Goal: Task Accomplishment & Management: Complete application form

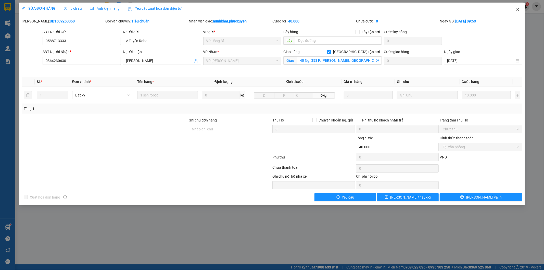
click at [518, 10] on icon "close" at bounding box center [517, 9] width 3 height 3
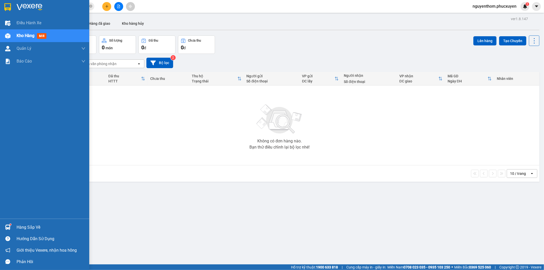
click at [17, 36] on span "Kho hàng" at bounding box center [26, 35] width 18 height 5
click at [36, 34] on div "Kho hàng mới" at bounding box center [33, 35] width 32 height 6
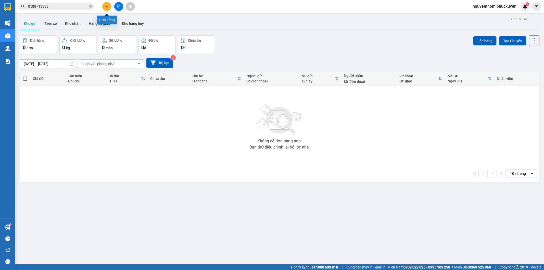
click at [106, 4] on button at bounding box center [106, 6] width 9 height 9
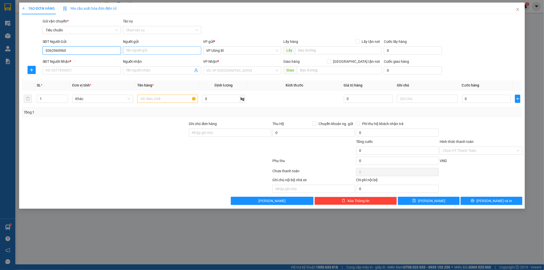
type input "0362960960"
click at [147, 49] on input "Người gửi" at bounding box center [162, 50] width 78 height 8
click at [100, 60] on div "SĐT Người Nhận *" at bounding box center [82, 62] width 78 height 6
click at [100, 66] on input "SĐT Người Nhận *" at bounding box center [82, 70] width 78 height 8
click at [85, 53] on input "0362960960" at bounding box center [82, 50] width 78 height 8
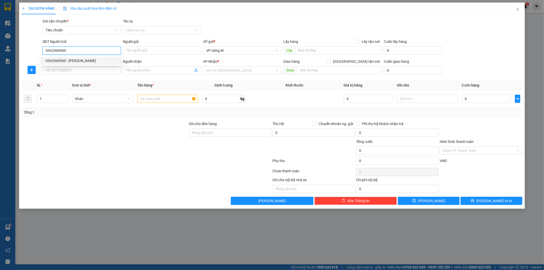
click at [79, 58] on div "0362960960 - [PERSON_NAME]" at bounding box center [82, 61] width 72 height 6
type input "[PERSON_NAME]"
click at [75, 65] on div "SĐT Người Nhận *" at bounding box center [82, 63] width 78 height 8
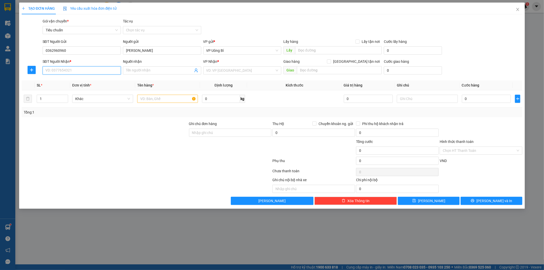
click at [73, 68] on input "SĐT Người Nhận *" at bounding box center [82, 70] width 78 height 8
type input "0972131218"
click at [78, 80] on div "0972131218 - Tùng" at bounding box center [82, 81] width 72 height 6
type input "Tùng"
type input "0972131218"
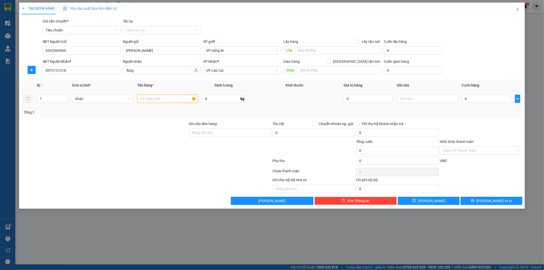
click at [178, 99] on input "text" at bounding box center [167, 99] width 61 height 8
type input "linh kiện điện tử"
click at [466, 93] on td "0" at bounding box center [486, 98] width 53 height 17
click at [466, 98] on input "0" at bounding box center [486, 99] width 49 height 8
type input "7"
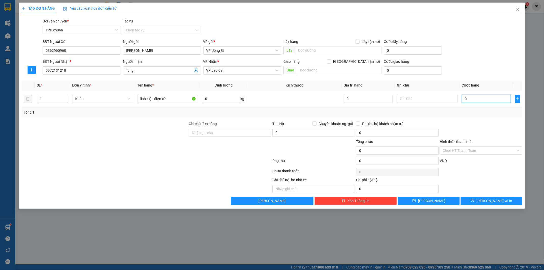
type input "7"
type input "70"
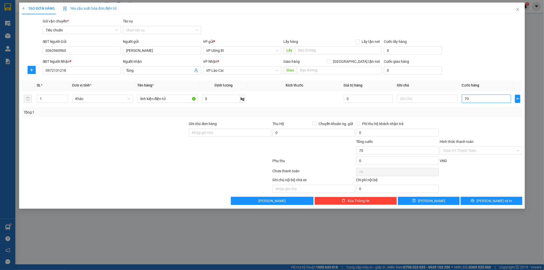
type input "700"
type input "7.000"
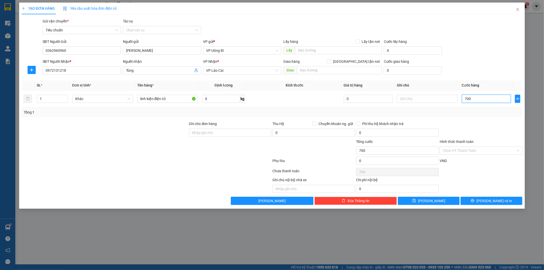
type input "7.000"
type input "70.000"
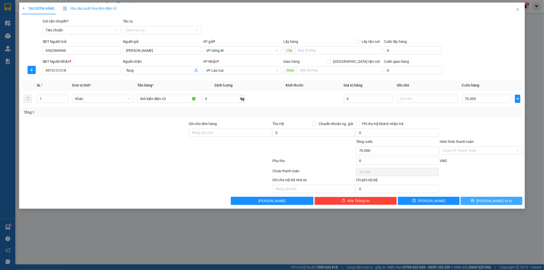
click at [483, 198] on button "[PERSON_NAME] và In" at bounding box center [492, 201] width 62 height 8
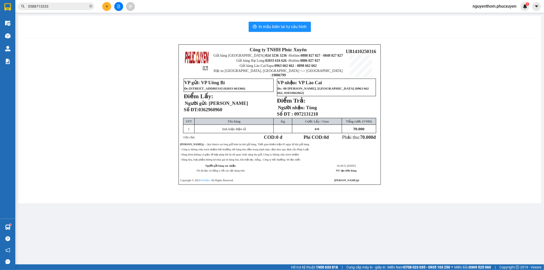
click at [108, 7] on icon "plus" at bounding box center [107, 7] width 4 height 4
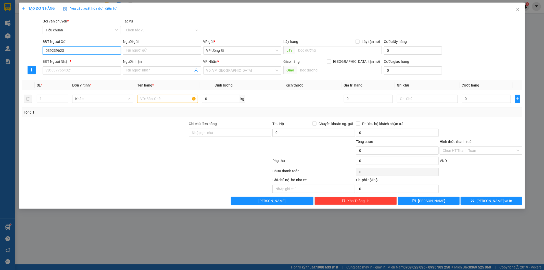
type input "0392396232"
click at [88, 61] on div "0392396232 - E Tú" at bounding box center [82, 61] width 72 height 6
type input "E Tú"
type input "0392396232"
click at [83, 73] on input "SĐT Người Nhận *" at bounding box center [82, 70] width 78 height 8
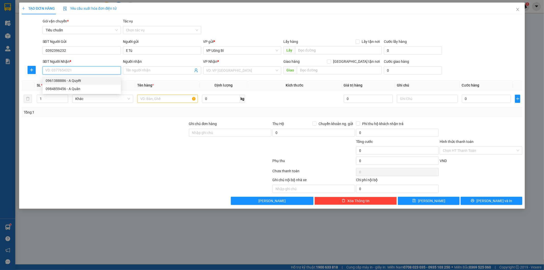
click at [83, 79] on div "0961388886 - A Quyết" at bounding box center [82, 81] width 72 height 6
type input "0961388886"
type input "A Quyết"
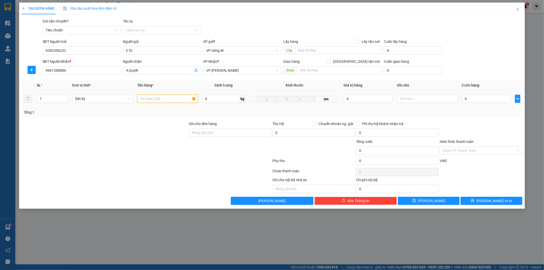
click at [168, 101] on input "text" at bounding box center [167, 99] width 61 height 8
type input "h"
type input "bì thư"
click at [481, 101] on input "0" at bounding box center [486, 99] width 49 height 8
type input "3"
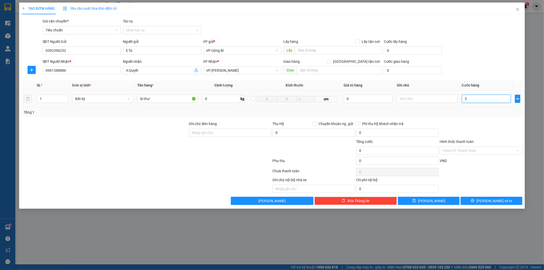
type input "3"
type input "30"
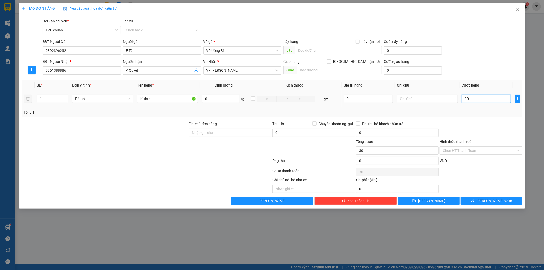
type input "300"
type input "3.000"
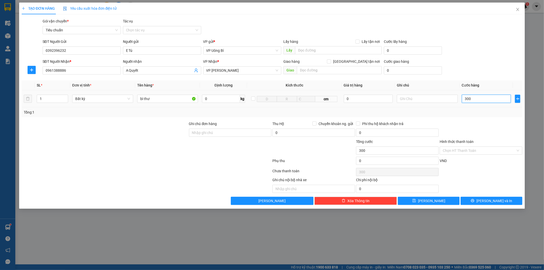
type input "3.000"
type input "30.000"
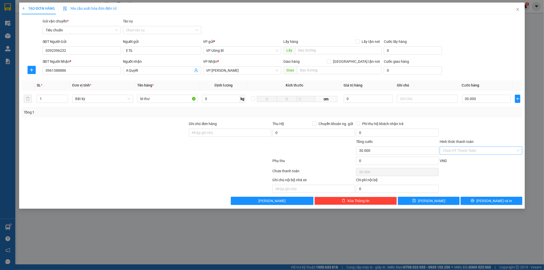
click at [473, 152] on input "Hình thức thanh toán" at bounding box center [479, 151] width 73 height 8
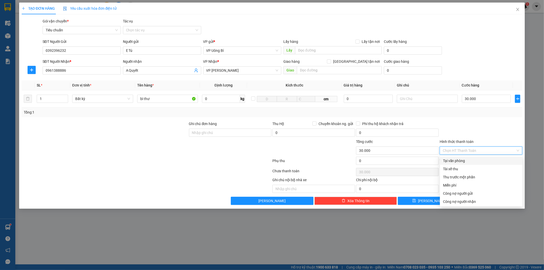
click at [467, 162] on div "Tại văn phòng" at bounding box center [481, 161] width 76 height 6
type input "0"
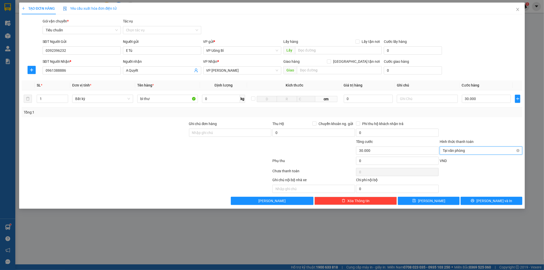
click at [470, 147] on span "Tại văn phòng" at bounding box center [481, 151] width 76 height 8
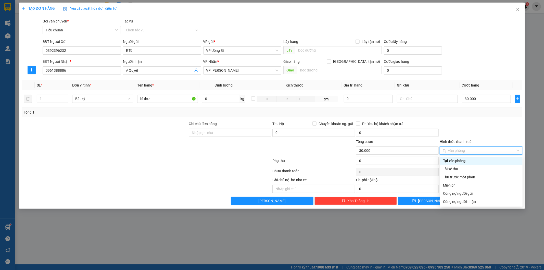
click at [472, 108] on div "Tổng: 1" at bounding box center [272, 112] width 501 height 10
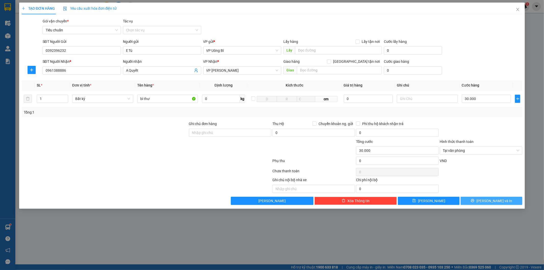
click at [487, 198] on button "[PERSON_NAME] và In" at bounding box center [492, 201] width 62 height 8
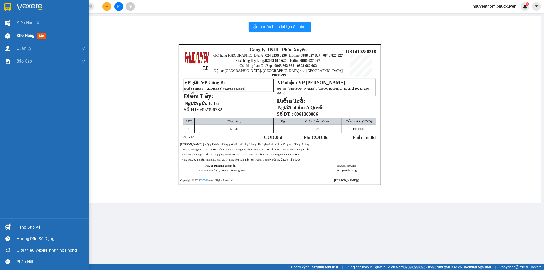
click at [14, 32] on div "Kho hàng mới" at bounding box center [44, 35] width 89 height 13
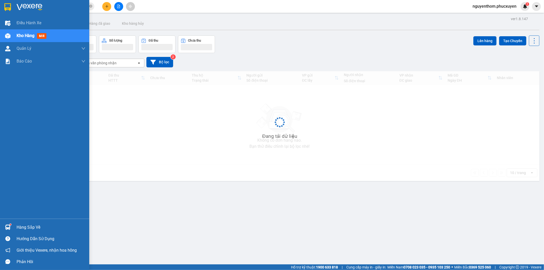
click at [16, 33] on div "Kho hàng mới" at bounding box center [44, 35] width 89 height 13
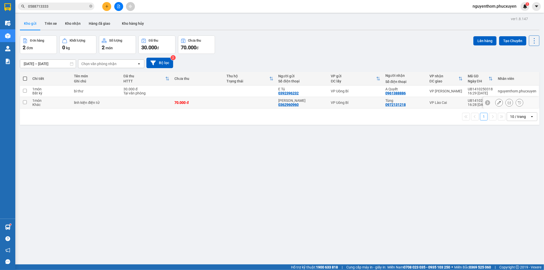
click at [328, 101] on td "VP Uông Bí" at bounding box center [355, 102] width 54 height 11
checkbox input "true"
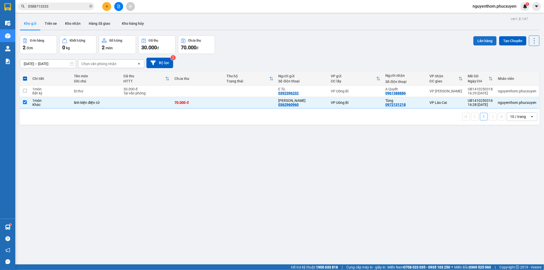
click at [473, 39] on button "Lên hàng" at bounding box center [484, 40] width 23 height 9
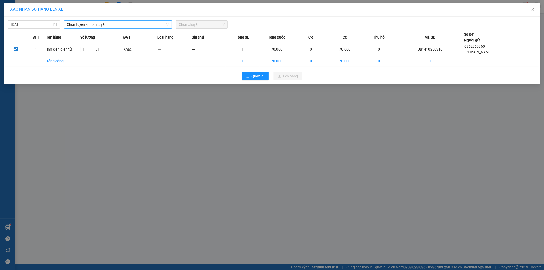
click at [82, 23] on span "Chọn tuyến - nhóm tuyến" at bounding box center [118, 25] width 102 height 8
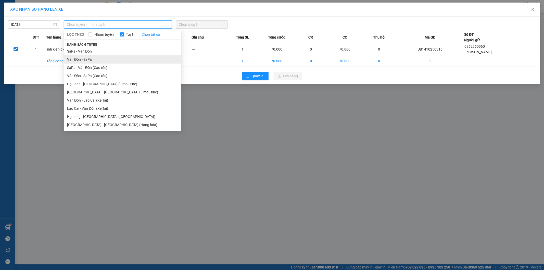
click at [100, 60] on li "Vân Đồn - SaPa" at bounding box center [122, 59] width 117 height 8
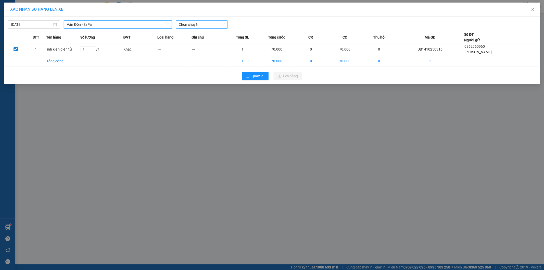
click at [202, 23] on span "Chọn chuyến" at bounding box center [202, 25] width 46 height 8
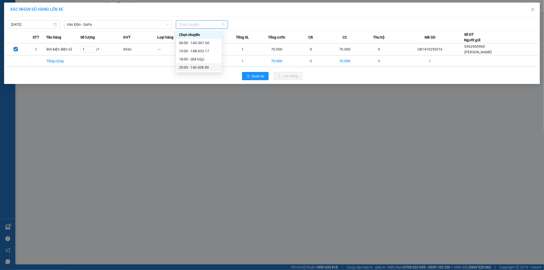
click at [200, 71] on body "Kết quả tìm kiếm ( 261 ) Bộ lọc Mã ĐH Trạng thái Món hàng Thu hộ Tổng cước Chưa…" at bounding box center [272, 135] width 544 height 270
click at [210, 27] on span "Chọn chuyến" at bounding box center [202, 25] width 46 height 8
click at [201, 67] on div "20:00 - 14E-008.89" at bounding box center [199, 68] width 40 height 6
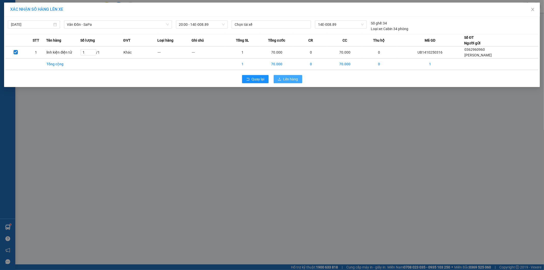
click at [280, 78] on icon "upload" at bounding box center [280, 79] width 4 height 4
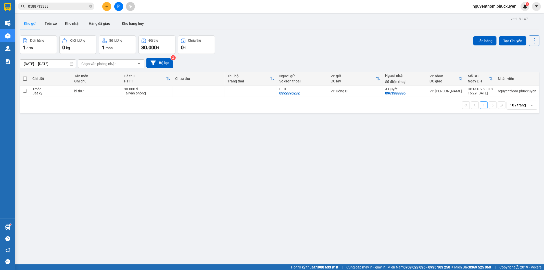
click at [138, 190] on div "ver 1.8.147 Kho gửi Trên xe Kho nhận Hàng đã giao Kho hàng hủy Đơn hàng 1 đơn K…" at bounding box center [279, 150] width 523 height 270
click at [139, 190] on div "ver 1.8.147 Kho gửi Trên xe Kho nhận Hàng đã giao Kho hàng hủy Đơn hàng 1 đơn K…" at bounding box center [279, 150] width 523 height 270
click at [139, 189] on div "ver 1.8.147 Kho gửi Trên xe Kho nhận Hàng đã giao Kho hàng hủy Đơn hàng 1 đơn K…" at bounding box center [279, 150] width 523 height 270
drag, startPoint x: 140, startPoint y: 189, endPoint x: 138, endPoint y: 195, distance: 6.0
click at [139, 194] on div "ver 1.8.147 Kho gửi Trên xe Kho nhận Hàng đã giao Kho hàng hủy Đơn hàng 1 đơn K…" at bounding box center [279, 150] width 523 height 270
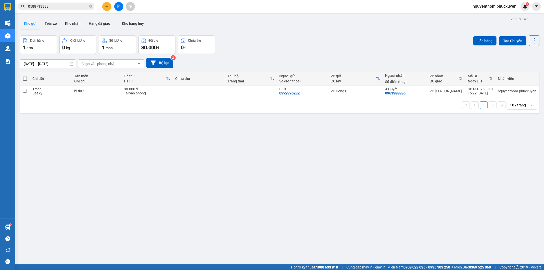
click at [34, 89] on table "Chi tiết Tên món Ghi chú Đã thu HTTT Chưa thu Thu hộ Trạng thái Người gửi Số đi…" at bounding box center [279, 84] width 519 height 25
click at [40, 94] on div "Bất kỳ" at bounding box center [50, 93] width 37 height 4
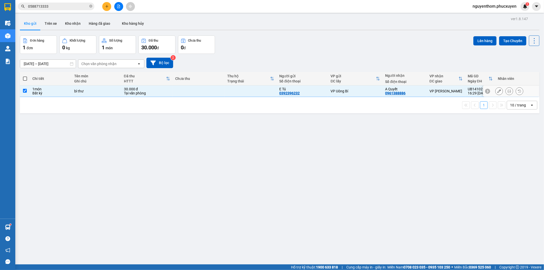
checkbox input "true"
click at [477, 34] on div "ver 1.8.147 Kho gửi Trên xe Kho nhận Hàng đã giao Kho hàng hủy Đơn hàng 1 đơn K…" at bounding box center [279, 150] width 523 height 270
click at [477, 36] on button "Lên hàng" at bounding box center [484, 40] width 23 height 9
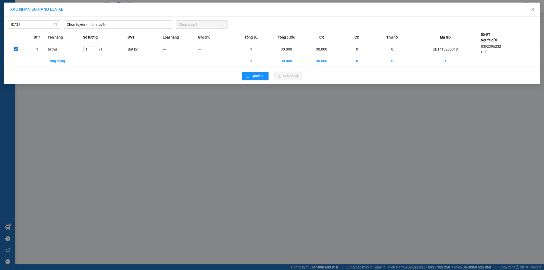
click at [113, 19] on div "[DATE] Chọn tuyến - nhóm tuyến Chọn chuyến" at bounding box center [271, 23] width 533 height 11
drag, startPoint x: 109, startPoint y: 21, endPoint x: 111, endPoint y: 27, distance: 6.5
click at [109, 21] on span "Chọn tuyến - nhóm tuyến" at bounding box center [118, 25] width 102 height 8
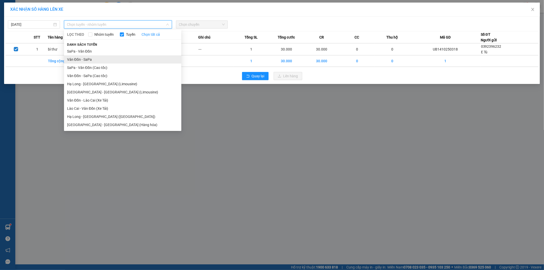
click at [83, 58] on li "Vân Đồn - SaPa" at bounding box center [122, 59] width 117 height 8
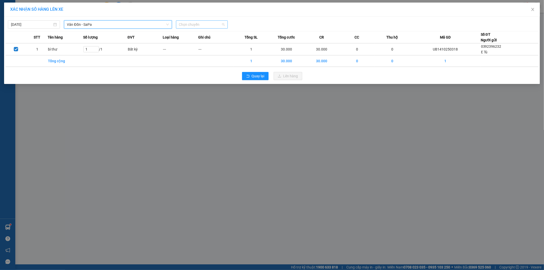
click at [206, 22] on span "Chọn chuyến" at bounding box center [202, 25] width 46 height 8
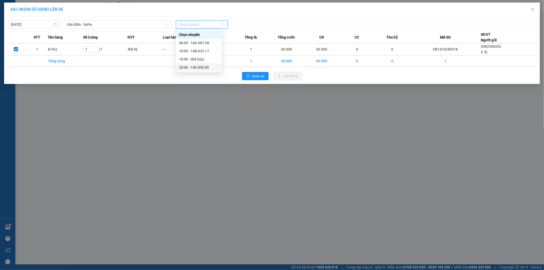
click at [201, 68] on div "20:00 - 14E-008.89" at bounding box center [199, 68] width 40 height 6
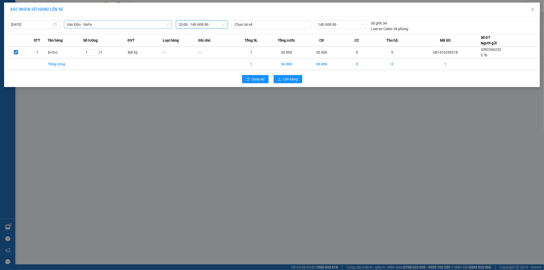
click at [88, 23] on span "Vân Đồn - SaPa" at bounding box center [118, 25] width 102 height 8
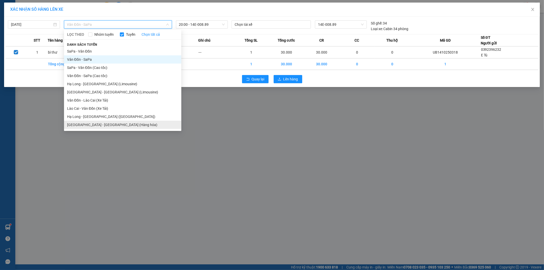
click at [104, 123] on li "[GEOGRAPHIC_DATA] - [GEOGRAPHIC_DATA] (Hàng hóa)" at bounding box center [122, 125] width 117 height 8
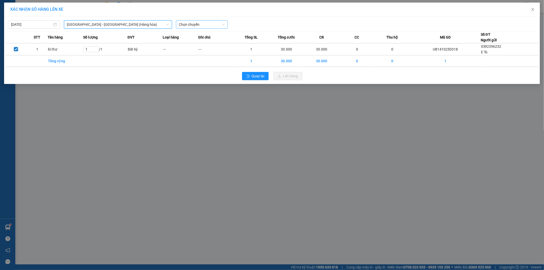
click at [207, 26] on span "Chọn chuyến" at bounding box center [202, 25] width 46 height 8
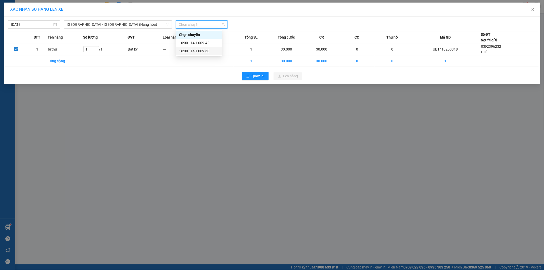
drag, startPoint x: 201, startPoint y: 52, endPoint x: 204, endPoint y: 56, distance: 5.2
click at [201, 52] on div "16:00 - 14H-009.60" at bounding box center [199, 51] width 40 height 6
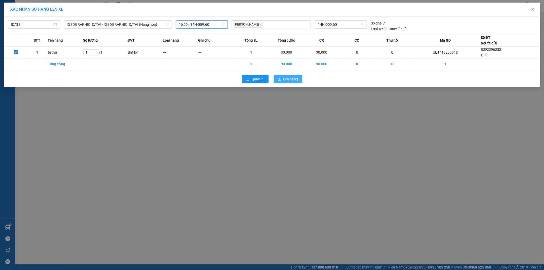
click at [282, 77] on button "Lên hàng" at bounding box center [288, 79] width 29 height 8
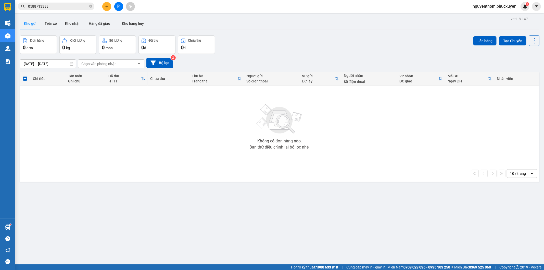
click at [189, 76] on th "Thu hộ Trạng thái" at bounding box center [216, 79] width 55 height 14
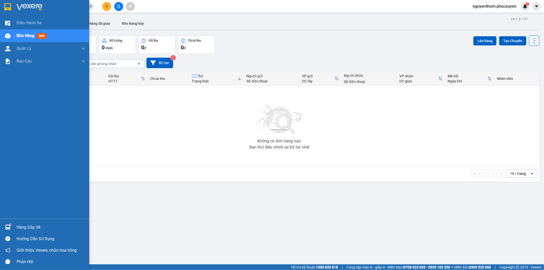
click at [36, 37] on div "Kho hàng mới" at bounding box center [33, 35] width 32 height 6
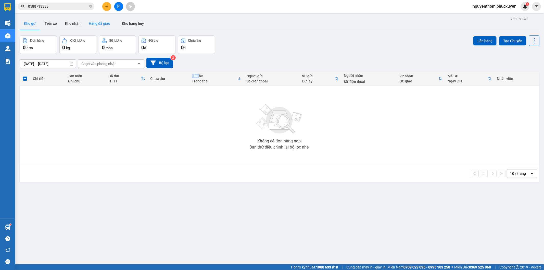
click at [92, 24] on button "Hàng đã giao" at bounding box center [100, 23] width 30 height 12
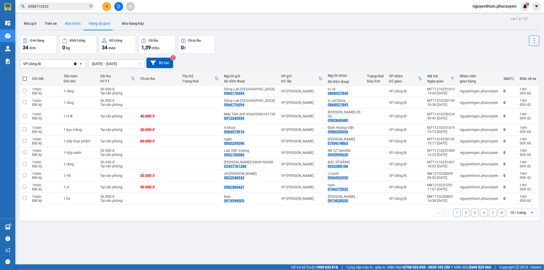
click at [72, 25] on button "Kho nhận" at bounding box center [73, 23] width 24 height 12
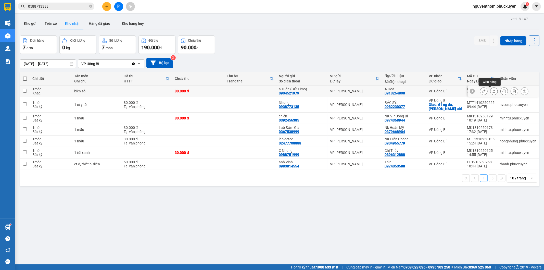
click at [490, 88] on button at bounding box center [493, 91] width 7 height 9
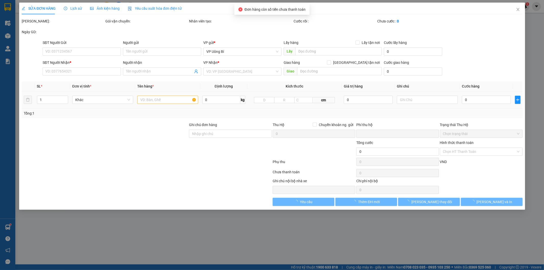
type input "0904521979"
type input "a Tuân (Gửi Limo)"
type input "0913264808"
type input "A Hòa"
type input "0"
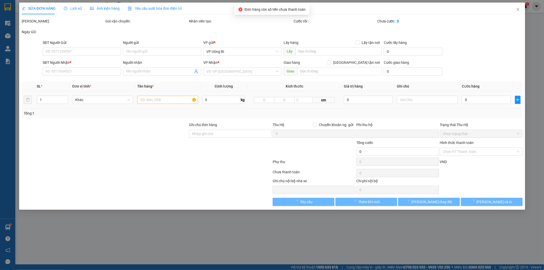
type input "30.000"
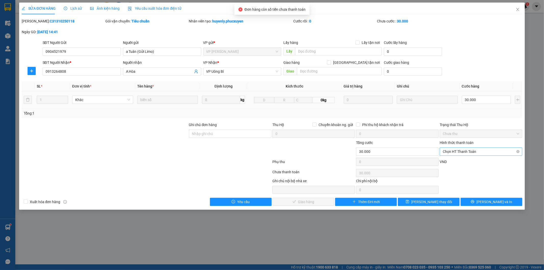
click at [457, 155] on input "Hình thức thanh toán" at bounding box center [479, 152] width 73 height 8
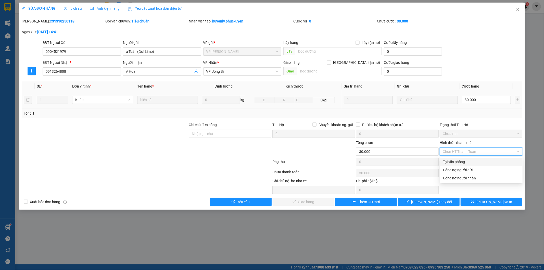
click at [452, 161] on div "Tại văn phòng" at bounding box center [481, 162] width 76 height 6
type input "0"
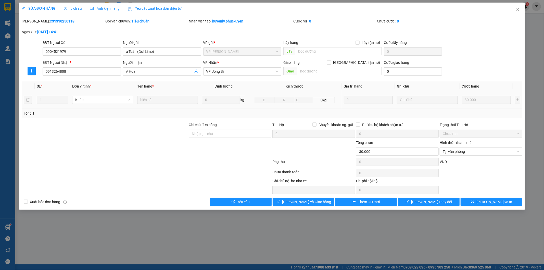
click at [315, 206] on div "SỬA ĐƠN HÀNG Lịch sử Ảnh kiện hàng Yêu cầu xuất hóa đơn điện tử Total Paid Fee …" at bounding box center [272, 106] width 506 height 207
click at [316, 200] on span "[PERSON_NAME] và Giao hàng" at bounding box center [306, 202] width 49 height 6
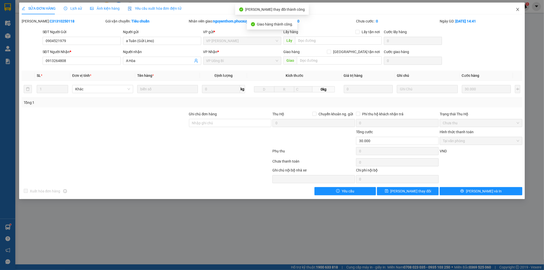
click at [514, 8] on span "Close" at bounding box center [517, 10] width 14 height 14
